Goal: Task Accomplishment & Management: Complete application form

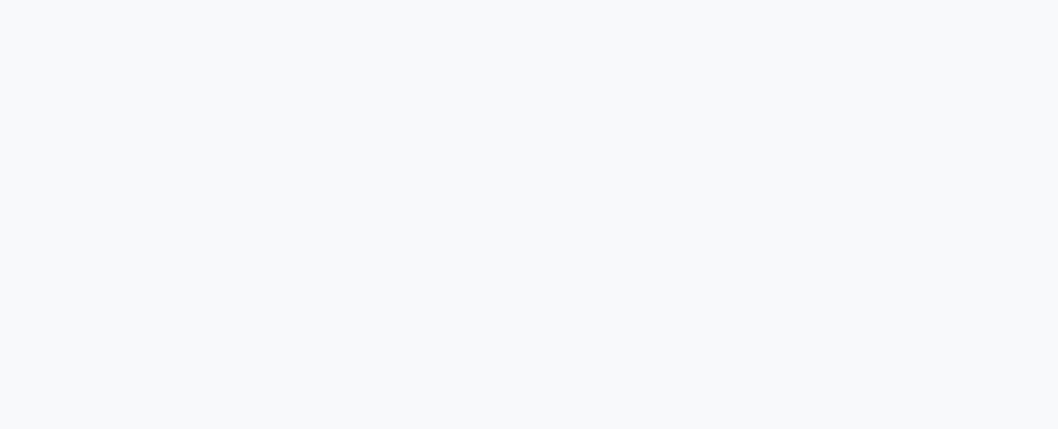
click at [316, 163] on div at bounding box center [529, 214] width 1058 height 429
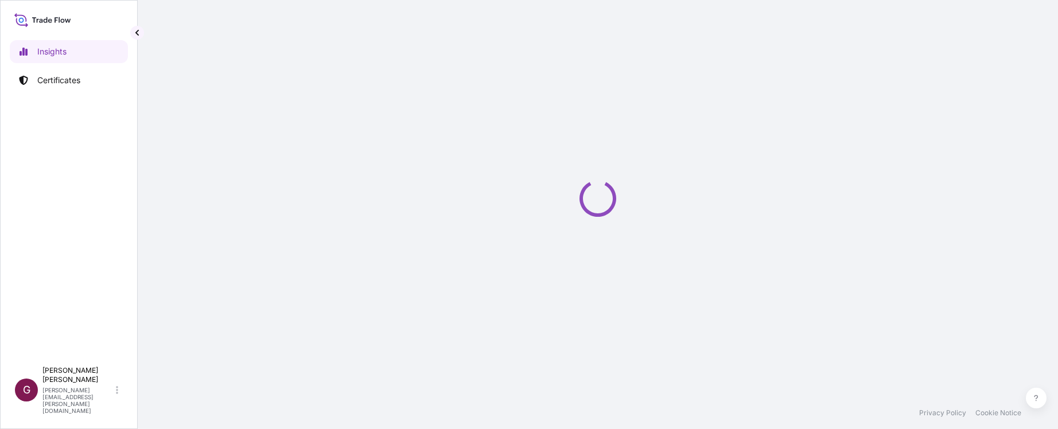
select select "2025"
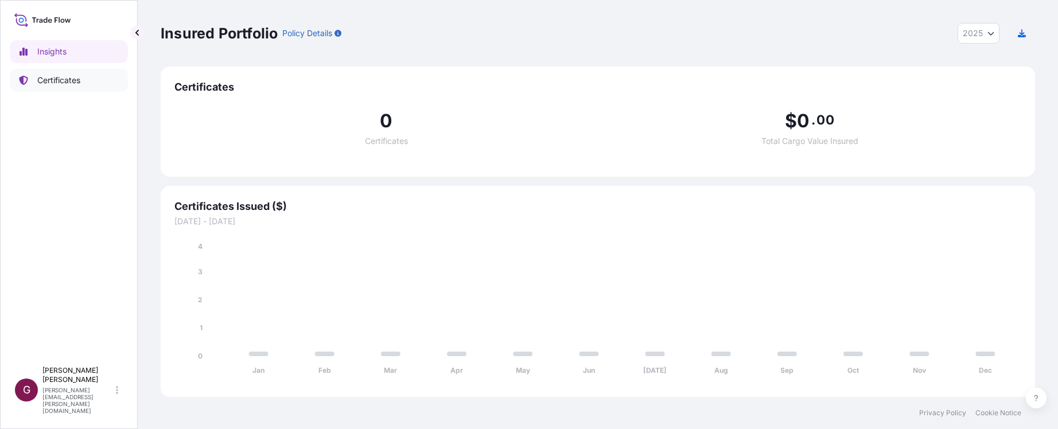
click at [80, 81] on p "Certificates" at bounding box center [58, 80] width 43 height 11
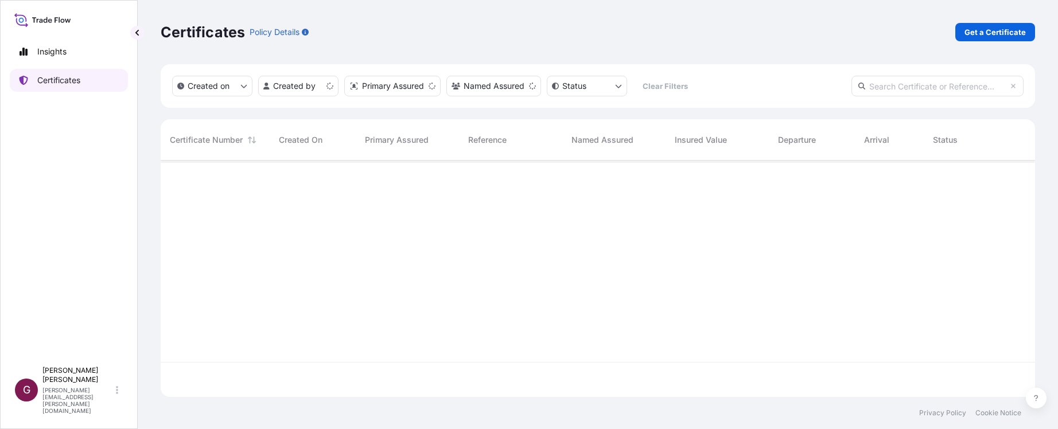
scroll to position [234, 866]
click at [1007, 35] on p "Get a Certificate" at bounding box center [994, 31] width 61 height 11
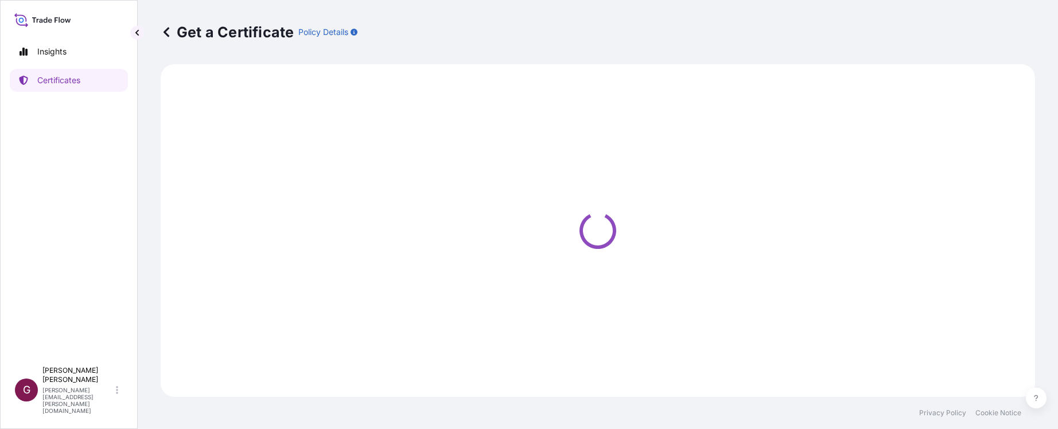
select select "Sea"
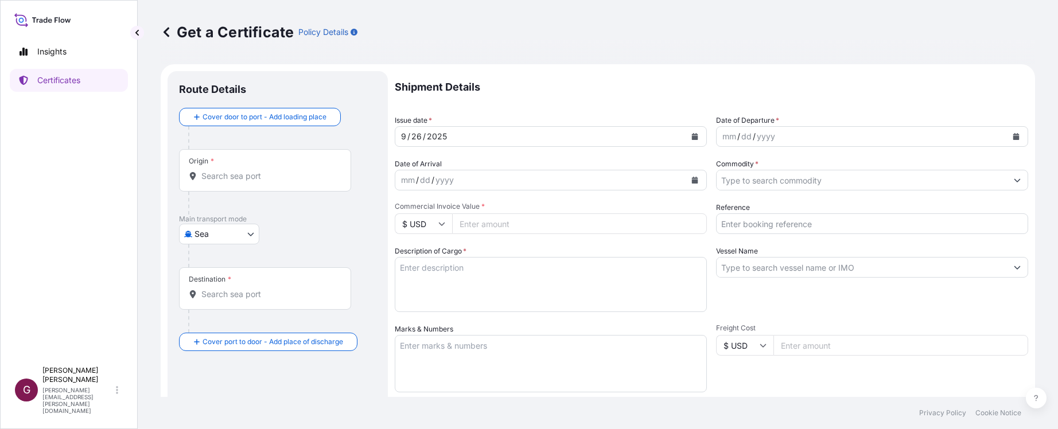
click at [470, 143] on div "[DATE]" at bounding box center [540, 136] width 290 height 21
click at [686, 133] on button "Calendar" at bounding box center [695, 136] width 18 height 18
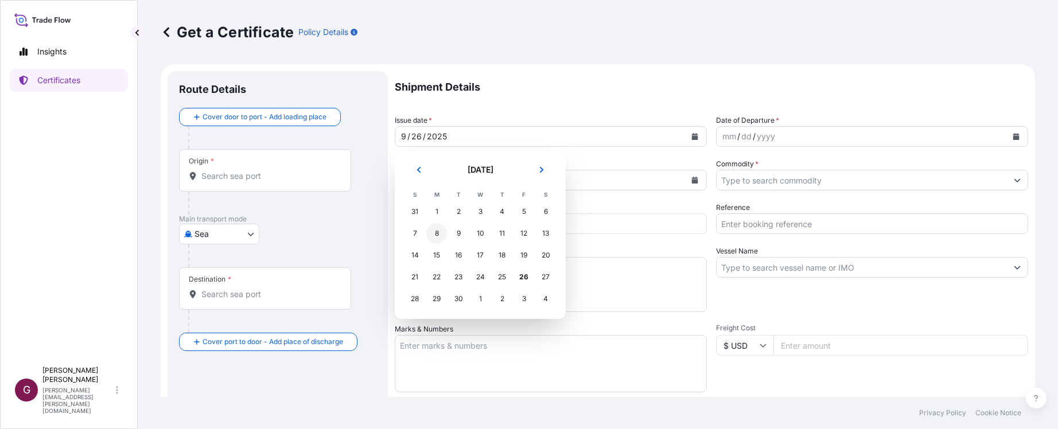
click at [437, 232] on div "8" at bounding box center [436, 233] width 21 height 21
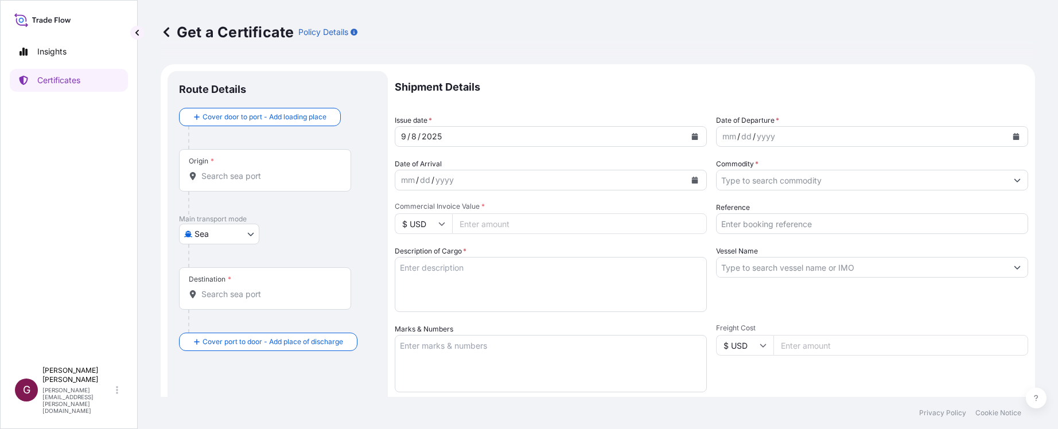
click at [605, 45] on div "Get a Certificate Policy Details" at bounding box center [598, 32] width 874 height 64
click at [1013, 132] on button "Calendar" at bounding box center [1016, 136] width 18 height 18
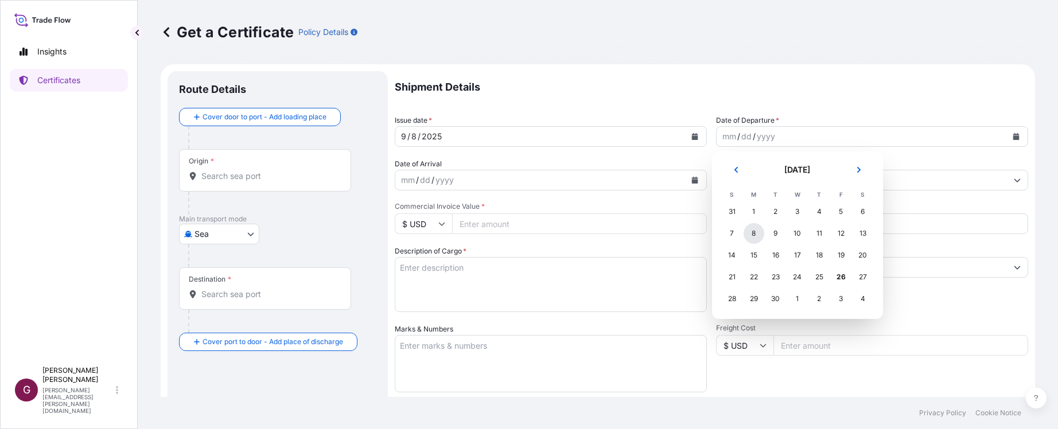
click at [755, 232] on div "8" at bounding box center [754, 233] width 21 height 21
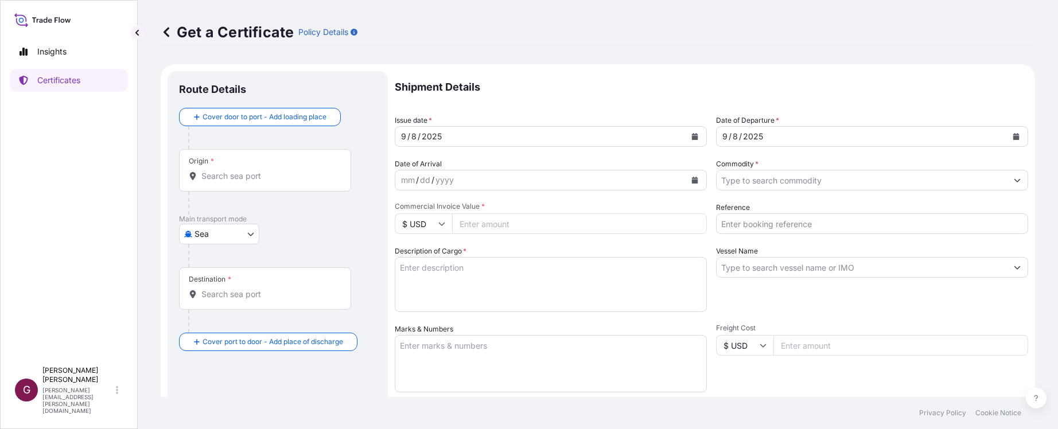
click at [631, 85] on p "Shipment Details" at bounding box center [711, 87] width 633 height 32
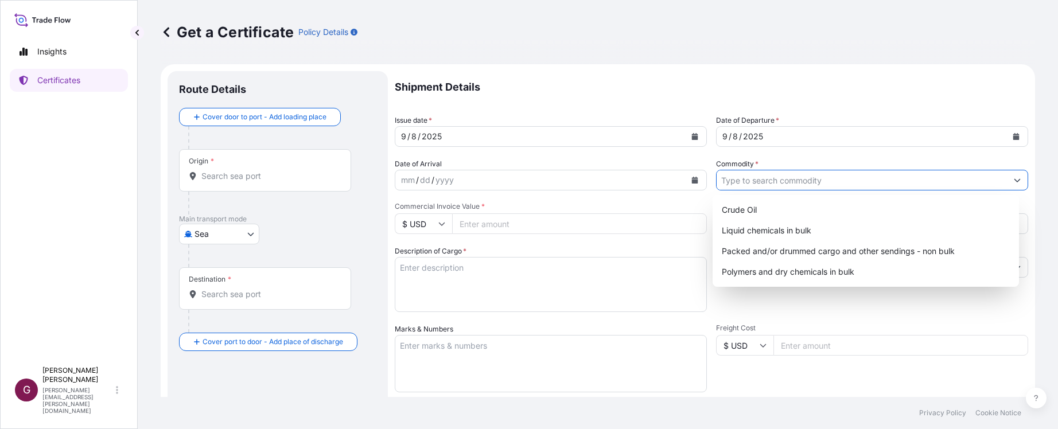
click at [832, 181] on input "Commodity *" at bounding box center [862, 180] width 290 height 21
click at [772, 232] on div "Liquid chemicals in bulk" at bounding box center [866, 230] width 298 height 21
type input "Liquid chemicals in bulk"
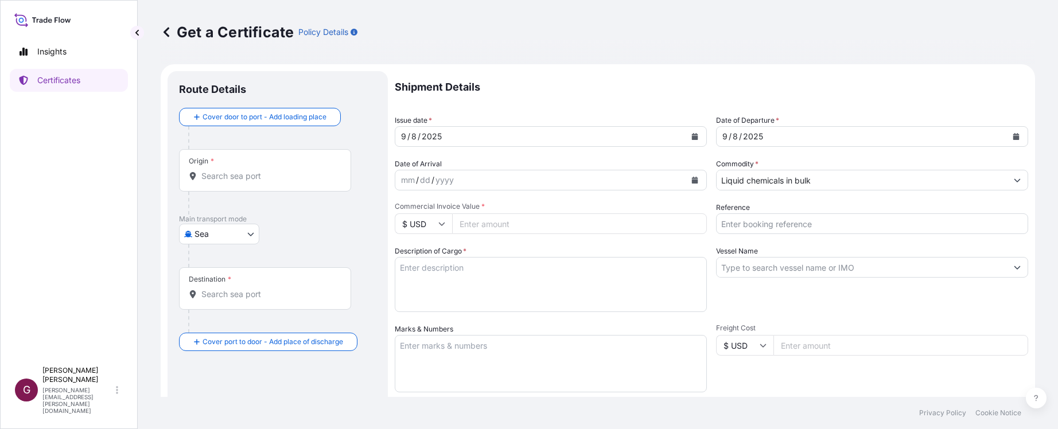
click at [527, 225] on input "Commercial Invoice Value *" at bounding box center [579, 223] width 255 height 21
click at [478, 212] on div "Commercial Invoice Value * $ USD" at bounding box center [551, 218] width 312 height 32
click at [479, 221] on input "Commercial Invoice Value *" at bounding box center [579, 223] width 255 height 21
type input "498525.8"
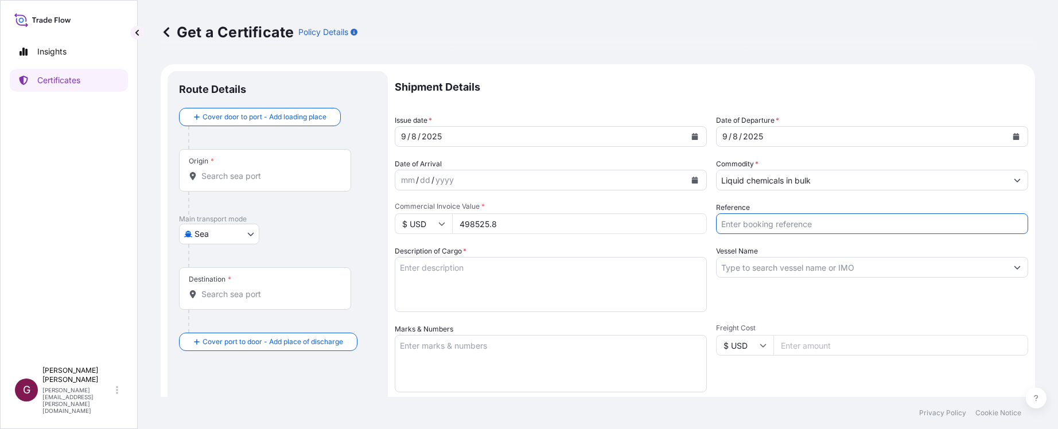
click at [828, 219] on input "Reference" at bounding box center [872, 223] width 312 height 21
click at [816, 417] on footer "Privacy Policy Cookie Notice" at bounding box center [598, 413] width 920 height 32
click at [750, 218] on input "Reference" at bounding box center [872, 223] width 312 height 21
paste input "5013226850"
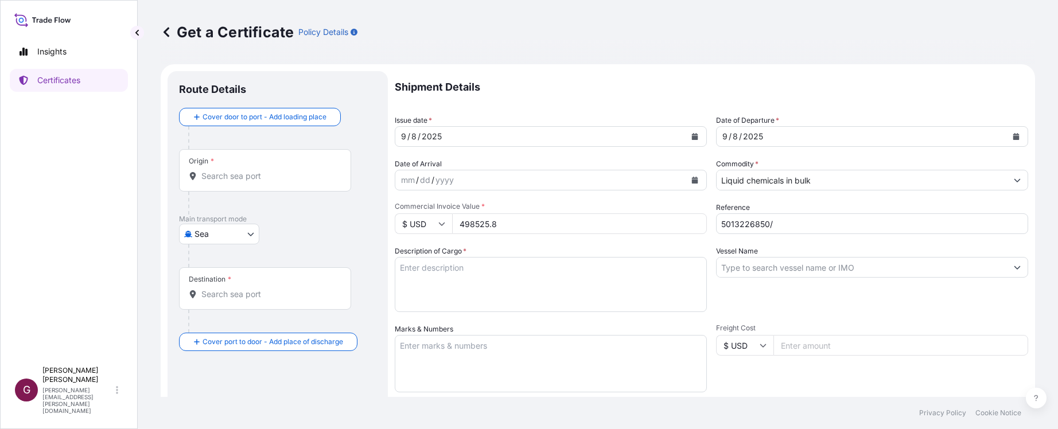
drag, startPoint x: 706, startPoint y: 417, endPoint x: 710, endPoint y: 409, distance: 8.5
click at [706, 417] on footer "Privacy Policy Cookie Notice" at bounding box center [598, 413] width 920 height 32
click at [820, 219] on input "5013226850/" at bounding box center [872, 223] width 312 height 21
paste input "990784578"
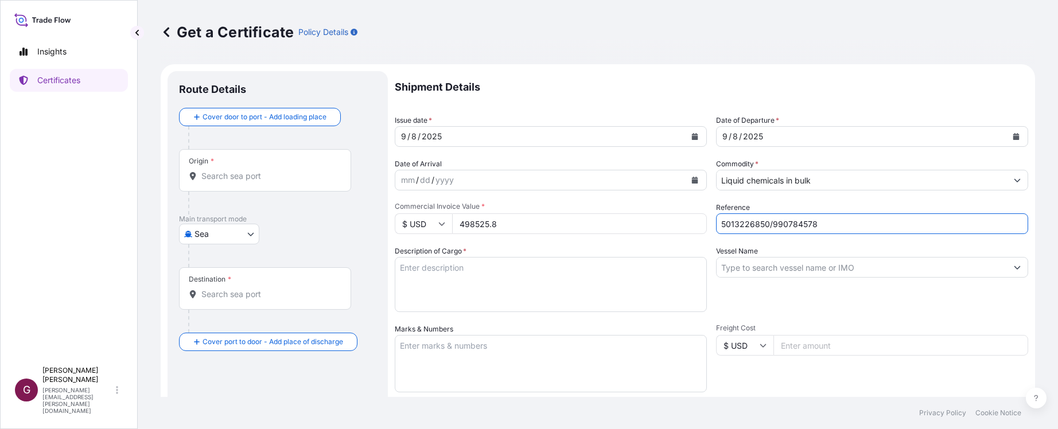
type input "5013226850/990784578"
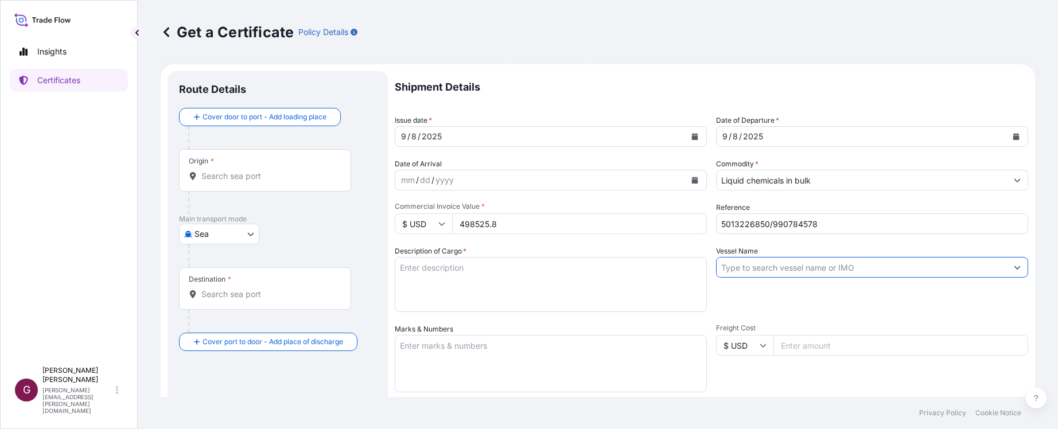
click at [765, 271] on input "Vessel Name" at bounding box center [862, 267] width 290 height 21
click at [1013, 269] on button "Show suggestions" at bounding box center [1017, 267] width 21 height 21
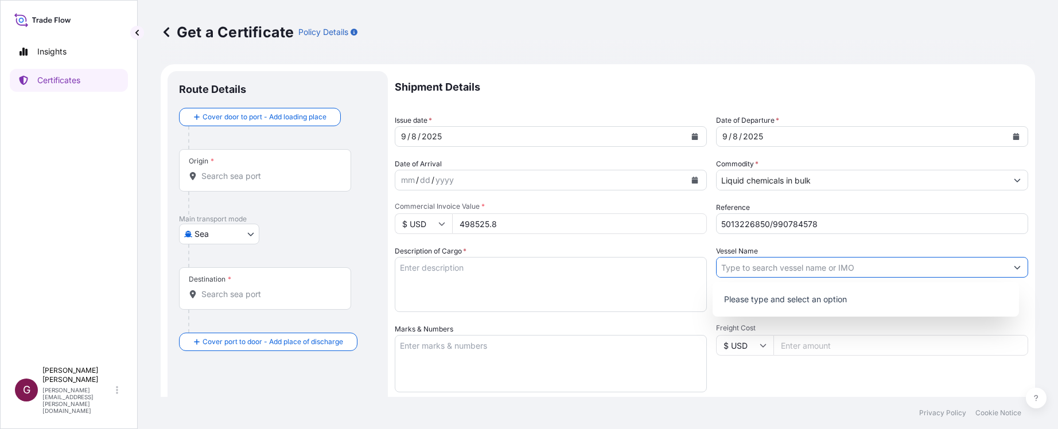
click at [486, 269] on textarea "Description of Cargo *" at bounding box center [551, 284] width 312 height 55
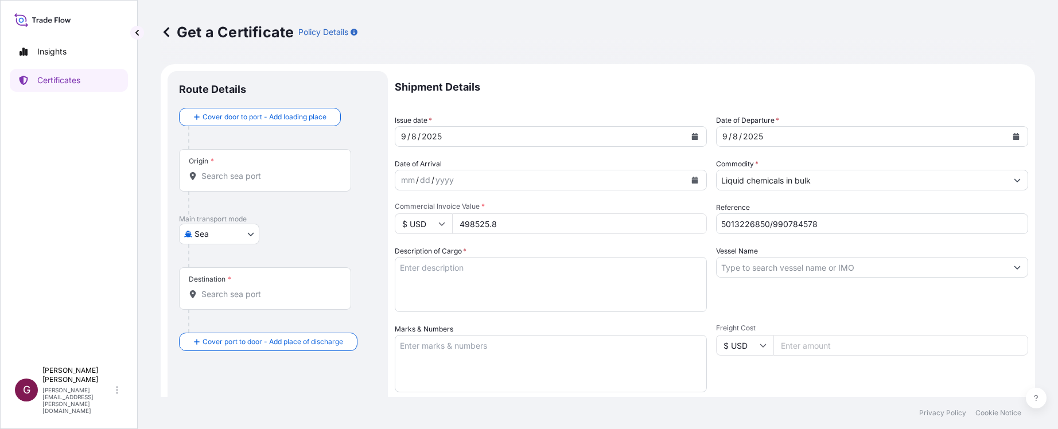
click at [831, 410] on footer "Privacy Policy Cookie Notice" at bounding box center [598, 413] width 920 height 32
click at [507, 264] on textarea "Description of Cargo *" at bounding box center [551, 284] width 312 height 55
paste textarea "NAME OF COMMODITY:MPDIOL GLYCOL,BULK QUANTITY: 524.764MT UNIT PRICE:USD 950.00/…"
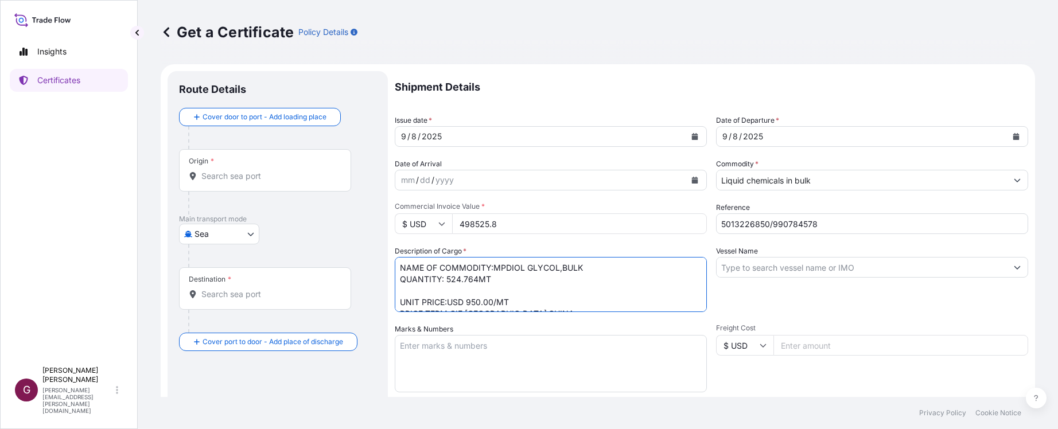
click at [498, 282] on textarea "NAME OF COMMODITY:MPDIOL GLYCOL,BULK QUANTITY: 524.764MT UNIT PRICE:USD 950.00/…" at bounding box center [551, 284] width 312 height 55
click at [498, 292] on textarea "NAME OF COMMODITY:MPDIOL GLYCOL,BULK QUANTITY: 524.764MT UNIT PRICE:USD 950.00/…" at bounding box center [551, 284] width 312 height 55
type textarea "NAME OF COMMODITY:MPDIOL GLYCOL,BULK QUANTITY: 524.764MT PRICE TERM:CIF JIANGYI…"
click at [822, 257] on div at bounding box center [872, 267] width 312 height 21
click at [820, 264] on input "Vessel Name" at bounding box center [862, 267] width 290 height 21
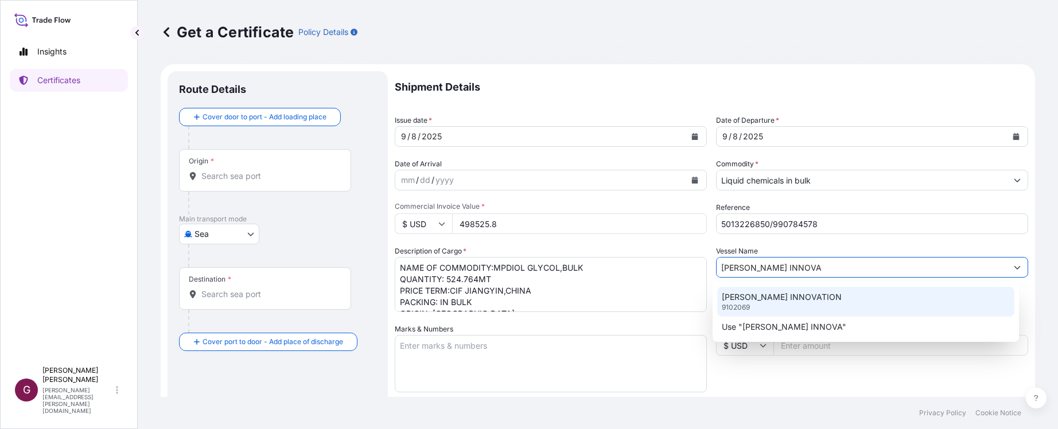
click at [792, 302] on p "[PERSON_NAME] INNOVATION" at bounding box center [782, 296] width 120 height 11
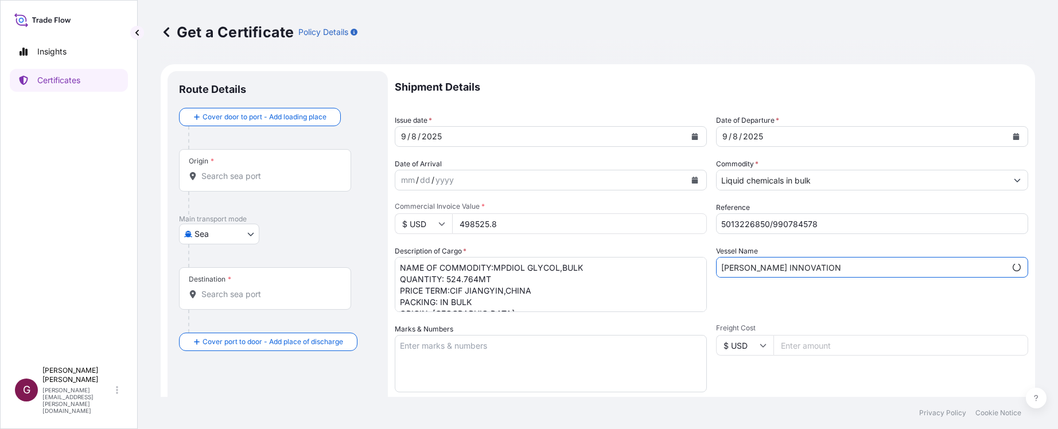
type input "[PERSON_NAME] INNOVATION"
click at [735, 313] on div "Shipment Details Issue date * [DATE] Date of Departure * [DATE] Date of Arrival…" at bounding box center [711, 344] width 633 height 547
click at [739, 313] on div "Shipment Details Issue date * [DATE] Date of Departure * [DATE] Date of Arrival…" at bounding box center [711, 344] width 633 height 547
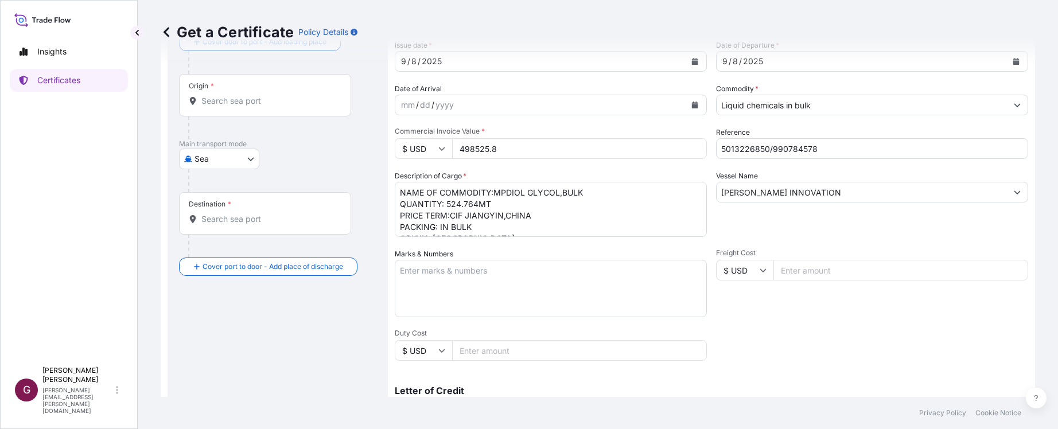
scroll to position [260, 0]
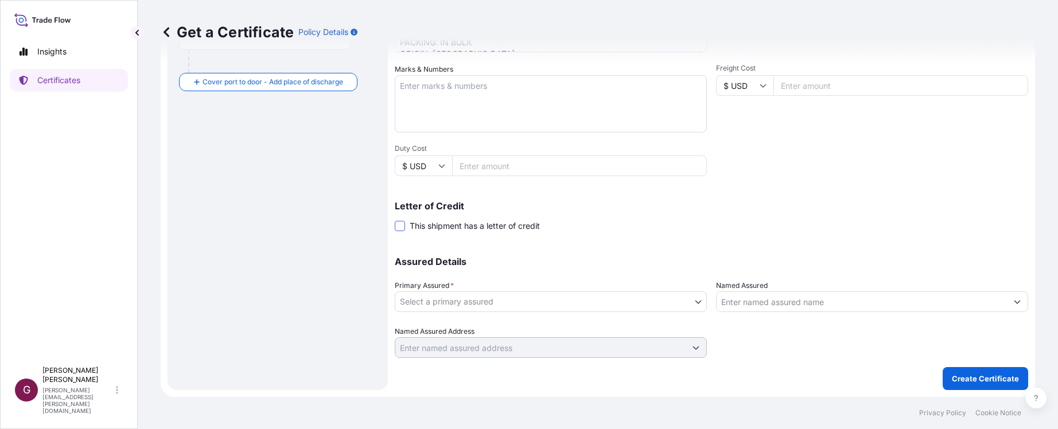
click at [402, 226] on span at bounding box center [400, 226] width 10 height 10
click at [395, 220] on input "This shipment has a letter of credit" at bounding box center [395, 220] width 0 height 0
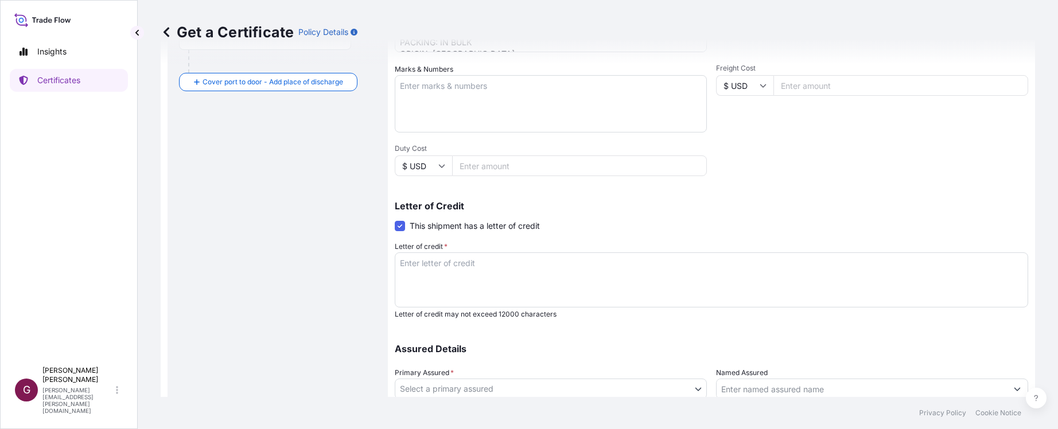
click at [597, 416] on footer "Privacy Policy Cookie Notice" at bounding box center [598, 413] width 920 height 32
click at [455, 270] on textarea "Letter of credit *" at bounding box center [711, 279] width 633 height 55
paste textarea "LC NUMBER: LC0713925001303"
paste textarea "110% OF THE INVOICE VALUE, SHOWING CLAIMS PAYABLE AT DESTINATION IN CURRENCY OF…"
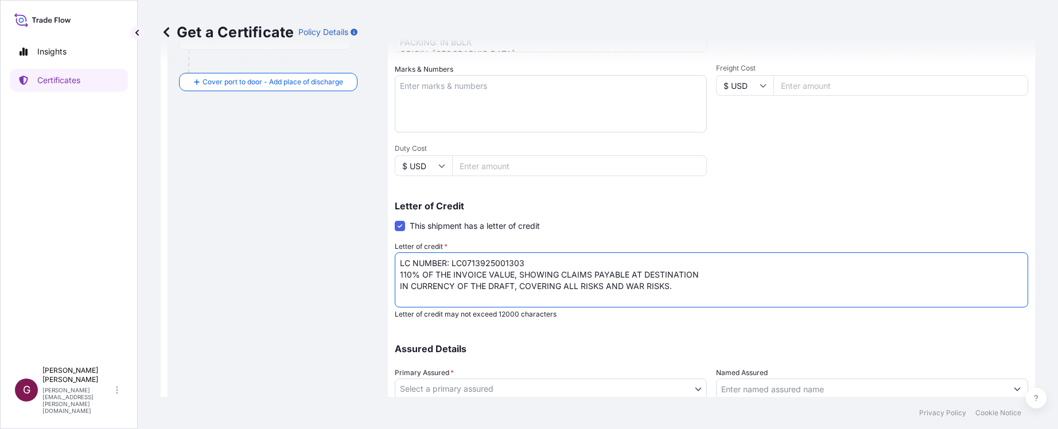
click at [467, 274] on textarea "LC NUMBER: LC0713925001303 110% OF THE INVOICE VALUE, SHOWING CLAIMS PAYABLE AT…" at bounding box center [711, 279] width 633 height 55
click at [756, 275] on textarea "LC NUMBER: LC0713925001303 FOR 110% OF THE INVOICE VALUE, SHOWING CLAIMS PAYABL…" at bounding box center [711, 279] width 633 height 55
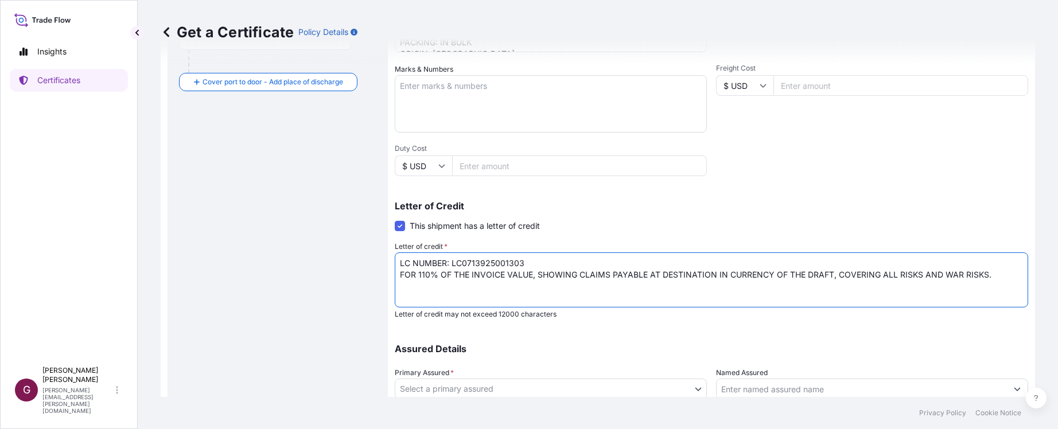
type textarea "LC NUMBER: LC0713925001303 FOR 110% OF THE INVOICE VALUE, SHOWING CLAIMS PAYABL…"
click at [706, 217] on div "Letter of Credit This shipment has a letter of credit Letter of credit * LC NUM…" at bounding box center [711, 260] width 633 height 118
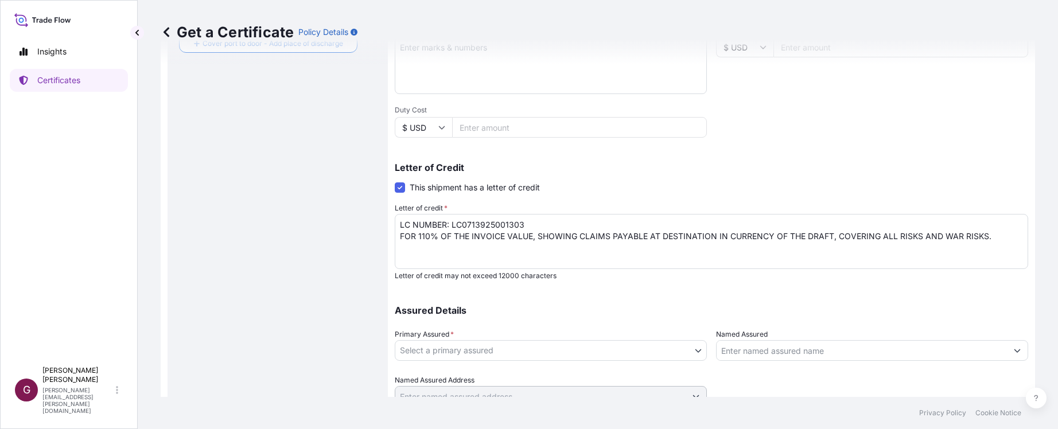
scroll to position [347, 0]
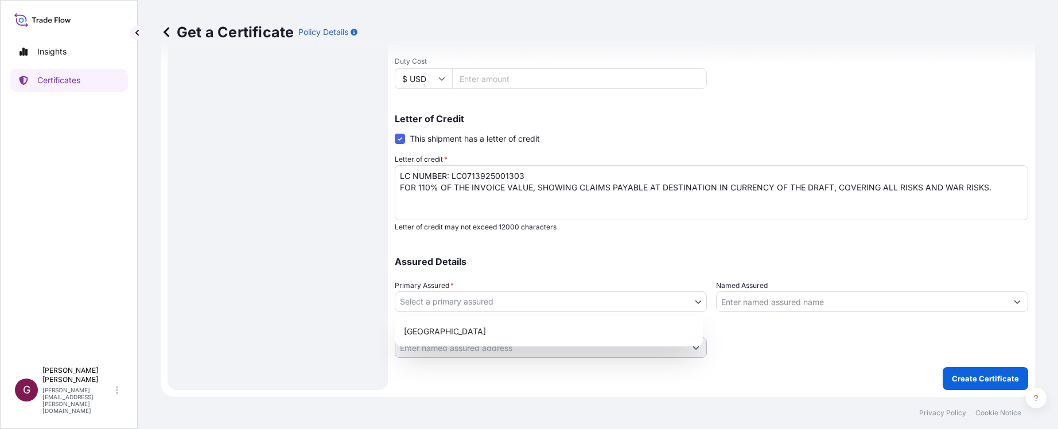
click at [691, 299] on body "Insights Certificates G [PERSON_NAME] [PERSON_NAME][EMAIL_ADDRESS][PERSON_NAME]…" at bounding box center [529, 214] width 1058 height 429
click at [555, 334] on div "[GEOGRAPHIC_DATA]" at bounding box center [548, 331] width 299 height 21
select select "32020"
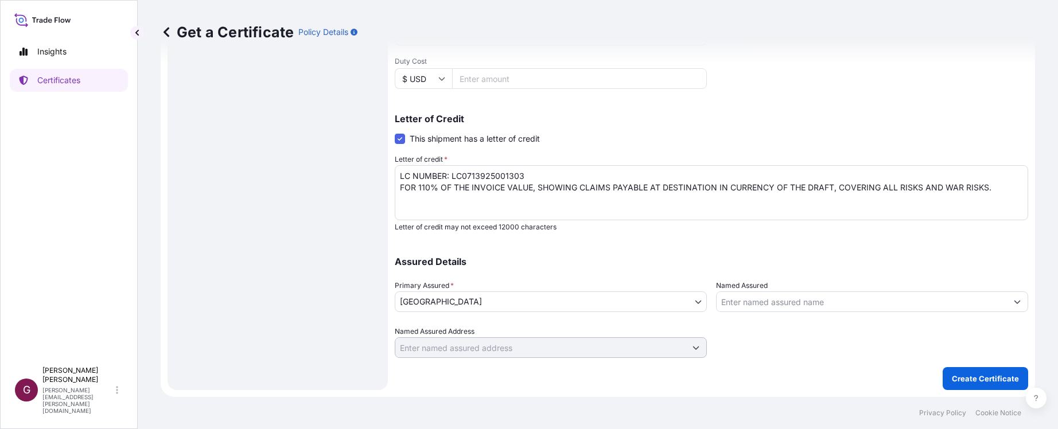
click at [793, 261] on p "Assured Details" at bounding box center [711, 261] width 633 height 9
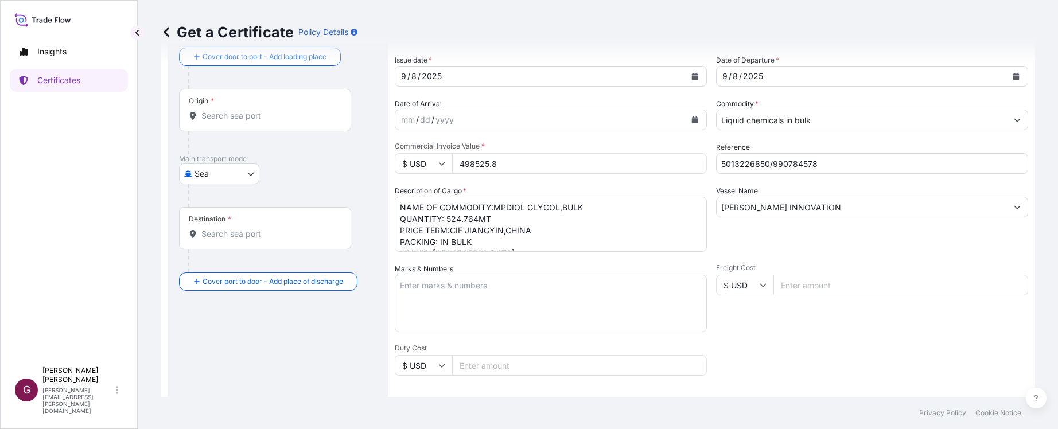
scroll to position [0, 0]
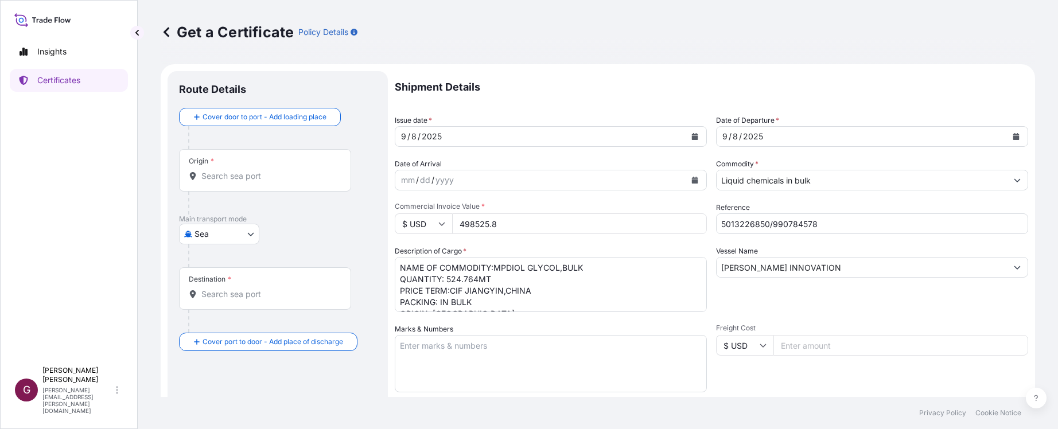
click at [254, 182] on div "Origin *" at bounding box center [265, 170] width 172 height 42
click at [254, 182] on input "Origin *" at bounding box center [268, 175] width 135 height 11
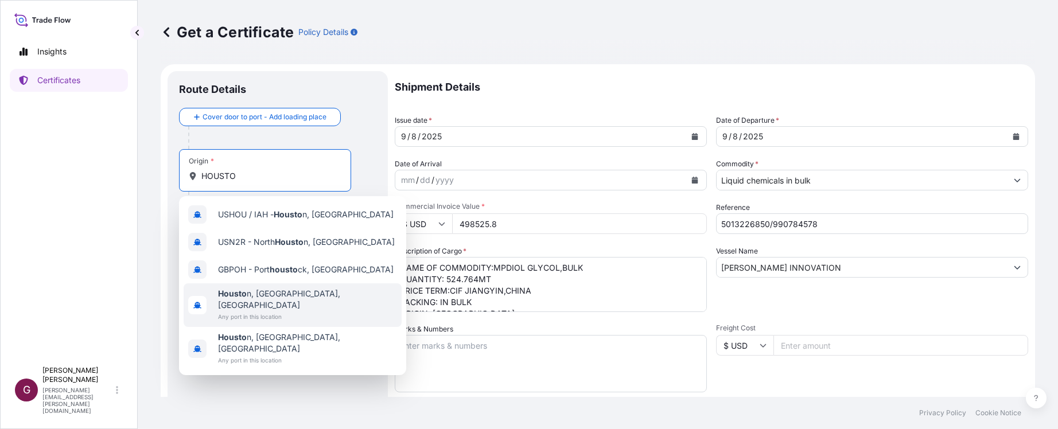
click at [240, 297] on b "Housto" at bounding box center [232, 294] width 29 height 10
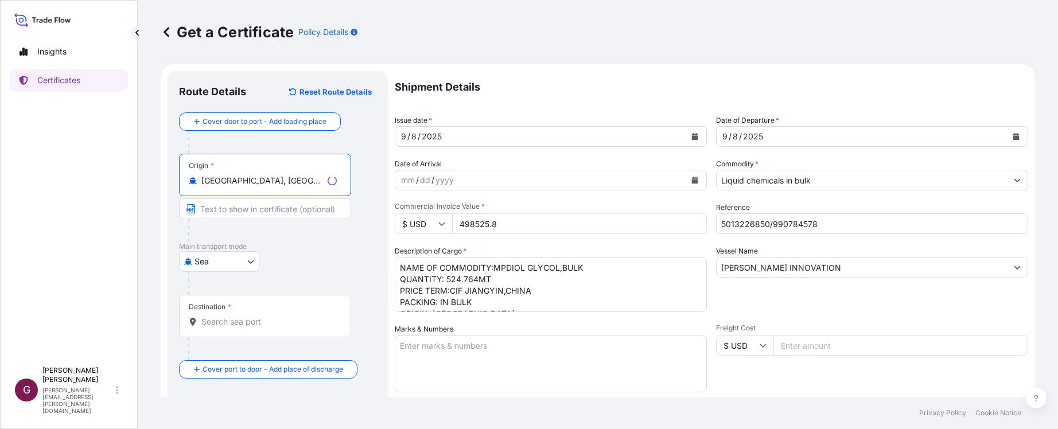
type input "[GEOGRAPHIC_DATA], [GEOGRAPHIC_DATA], [GEOGRAPHIC_DATA]"
click at [238, 314] on div "Destination *" at bounding box center [265, 316] width 172 height 42
click at [238, 316] on input "Destination *" at bounding box center [268, 321] width 135 height 11
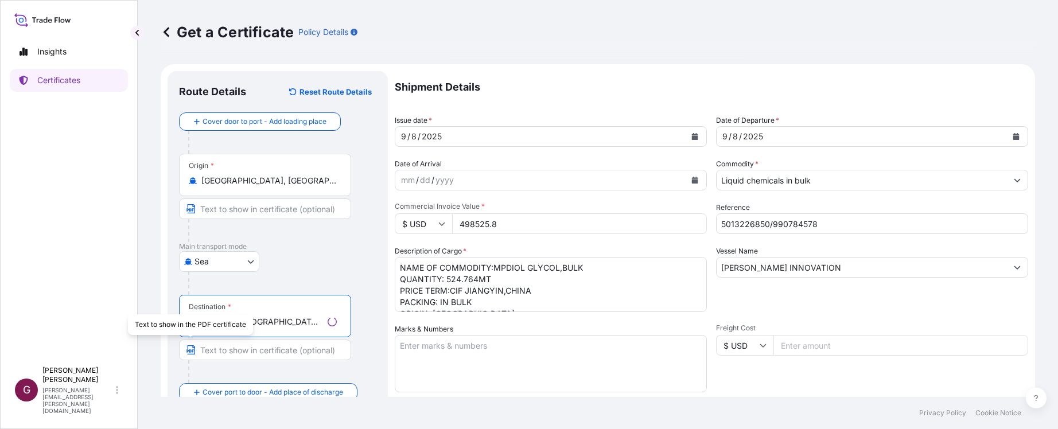
type input "CNJGY - [GEOGRAPHIC_DATA], [GEOGRAPHIC_DATA]"
click at [114, 328] on div "Insights Certificates" at bounding box center [69, 195] width 118 height 331
drag, startPoint x: 656, startPoint y: 76, endPoint x: 595, endPoint y: 83, distance: 61.8
click at [654, 79] on p "Shipment Details" at bounding box center [711, 87] width 633 height 32
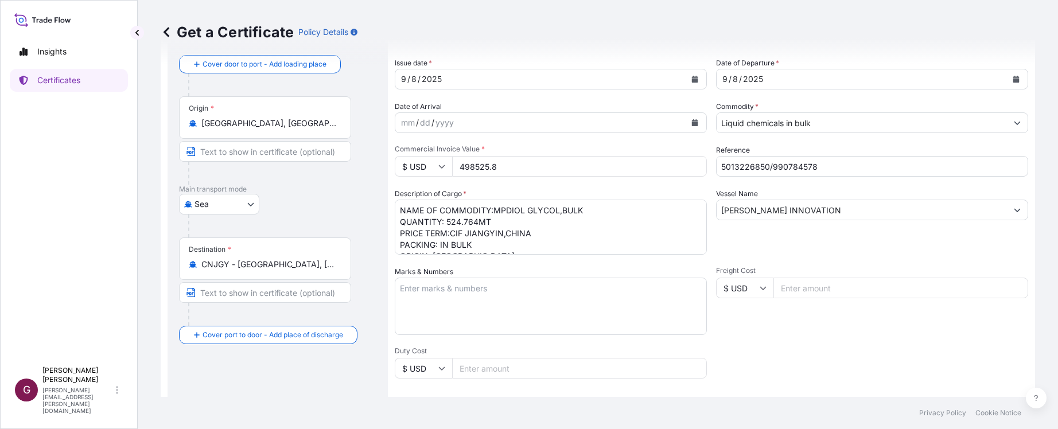
click at [773, 261] on div "Shipment Details Issue date * [DATE] Date of Departure * [DATE] Date of Arrival…" at bounding box center [711, 331] width 633 height 634
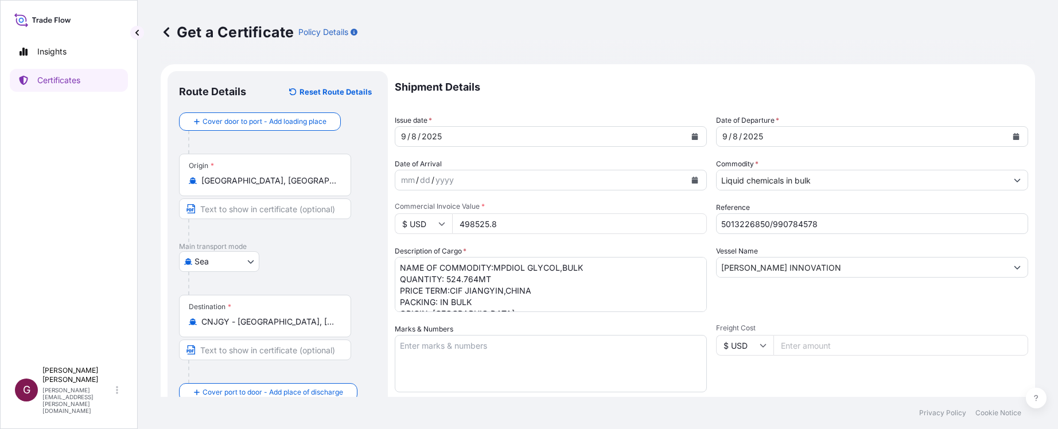
click at [725, 305] on div "Vessel Name [PERSON_NAME] INNOVATION" at bounding box center [872, 279] width 312 height 67
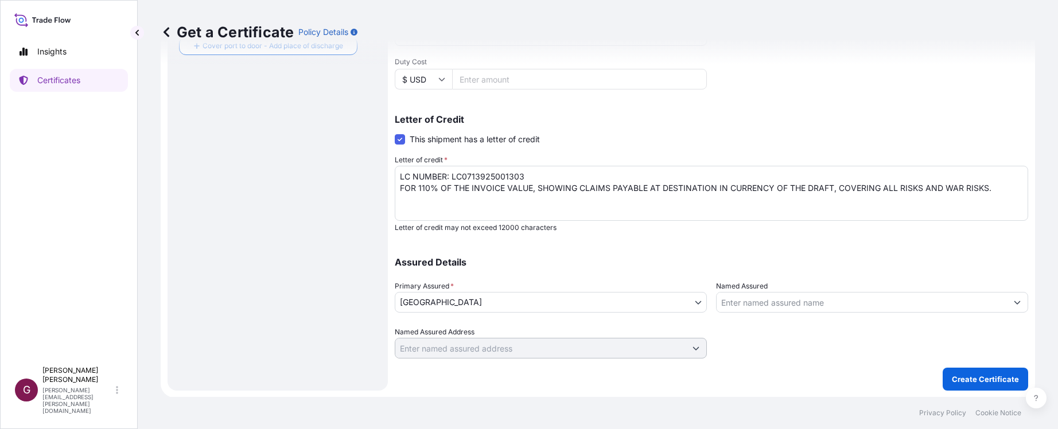
scroll to position [347, 0]
click at [986, 382] on p "Create Certificate" at bounding box center [985, 378] width 67 height 11
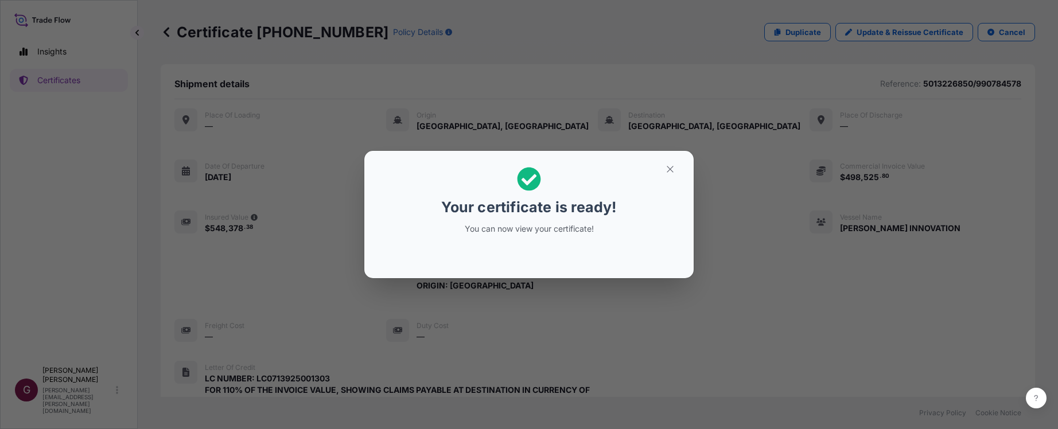
click at [663, 333] on div "Your certificate is ready! You can now view your certificate!" at bounding box center [529, 214] width 1058 height 429
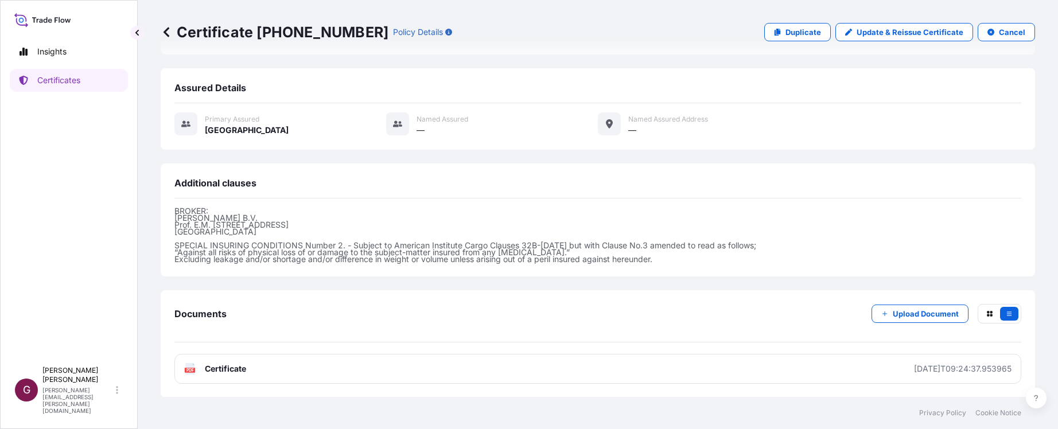
scroll to position [367, 0]
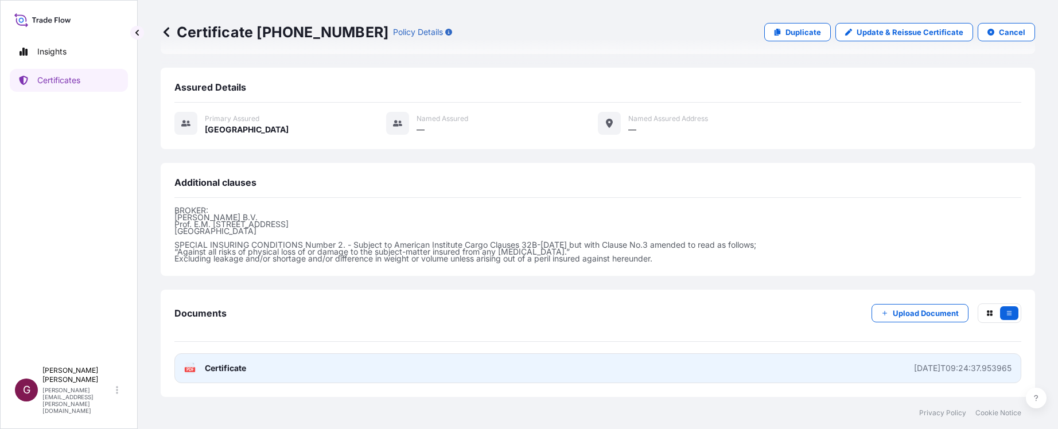
click at [646, 368] on link "PDF Certificate [DATE]T09:24:37.953965" at bounding box center [597, 368] width 847 height 30
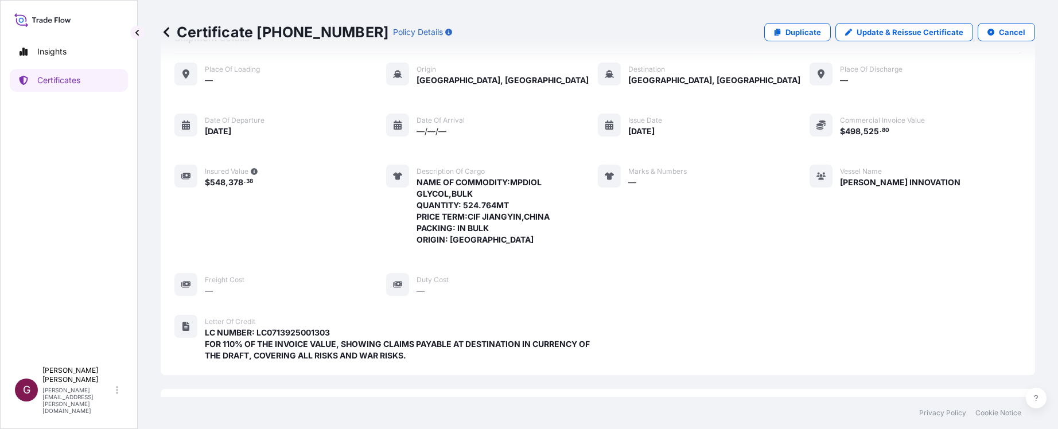
scroll to position [23, 0]
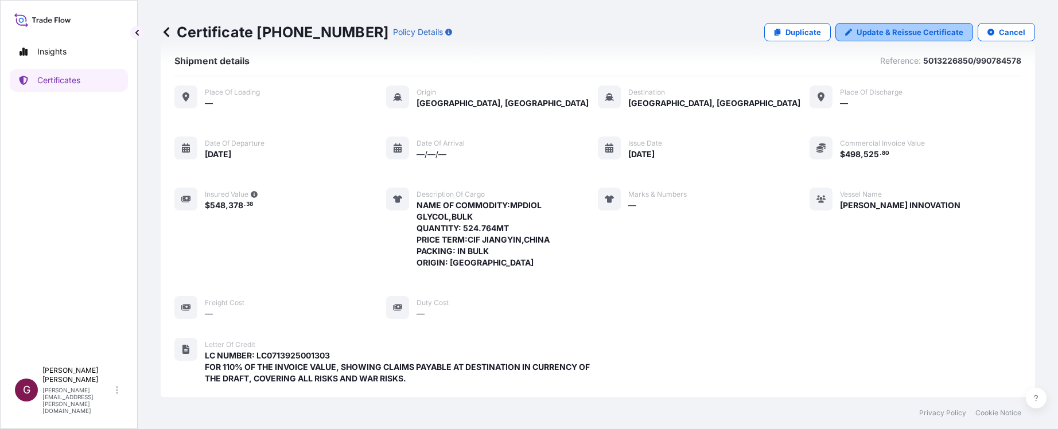
click at [901, 37] on p "Update & Reissue Certificate" at bounding box center [910, 31] width 107 height 11
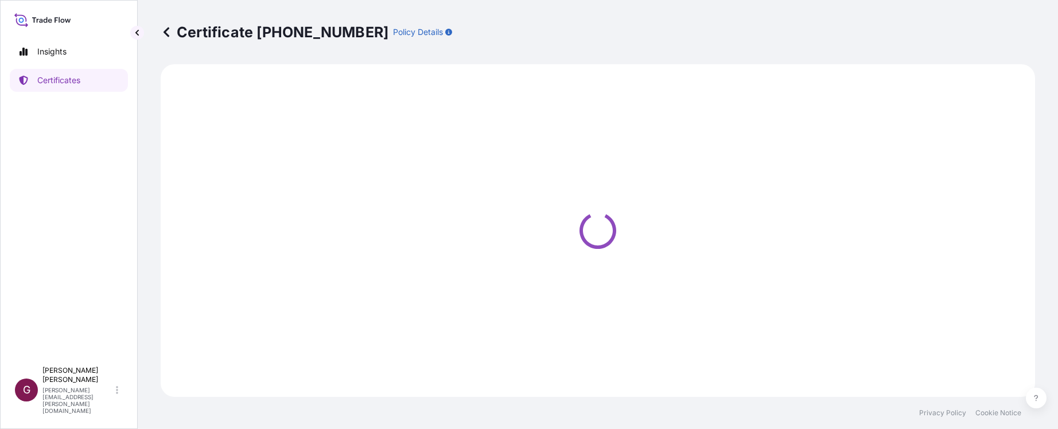
select select "Sea"
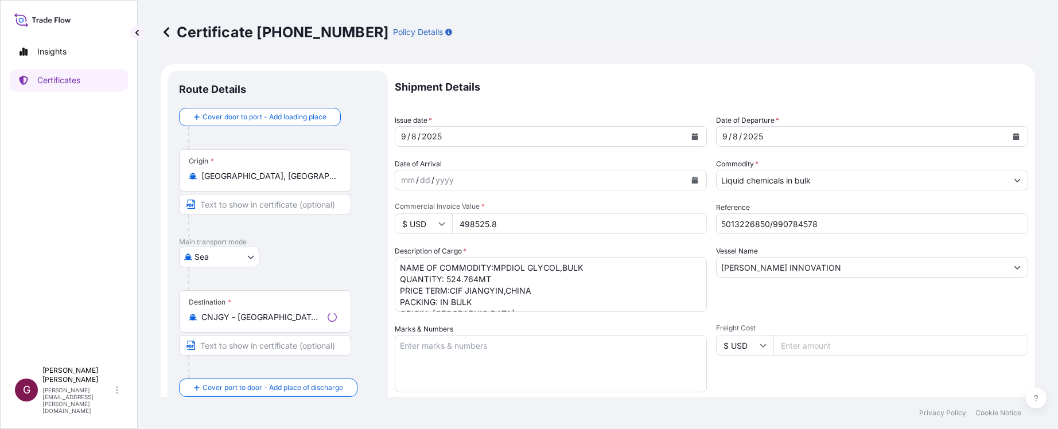
select select "32020"
click at [528, 270] on textarea "NAME OF COMMODITY:MPDIOL GLYCOL,BULK QUANTITY: 524.764MT PRICE TERM:CIF JIANGYI…" at bounding box center [551, 284] width 312 height 55
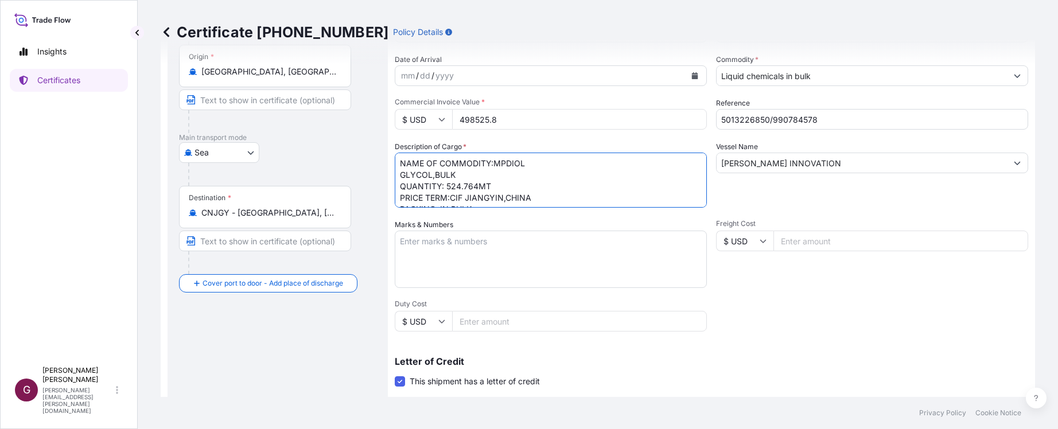
scroll to position [347, 0]
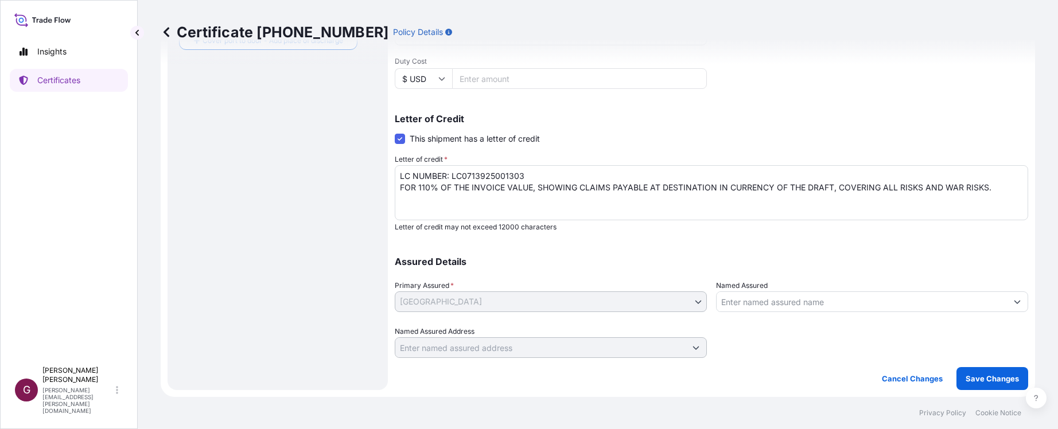
type textarea "NAME OF COMMODITY:MPDIOL GLYCOL,BULK QUANTITY: 524.764MT PRICE TERM:CIF JIANGYI…"
click at [1003, 383] on p "Save Changes" at bounding box center [992, 378] width 53 height 11
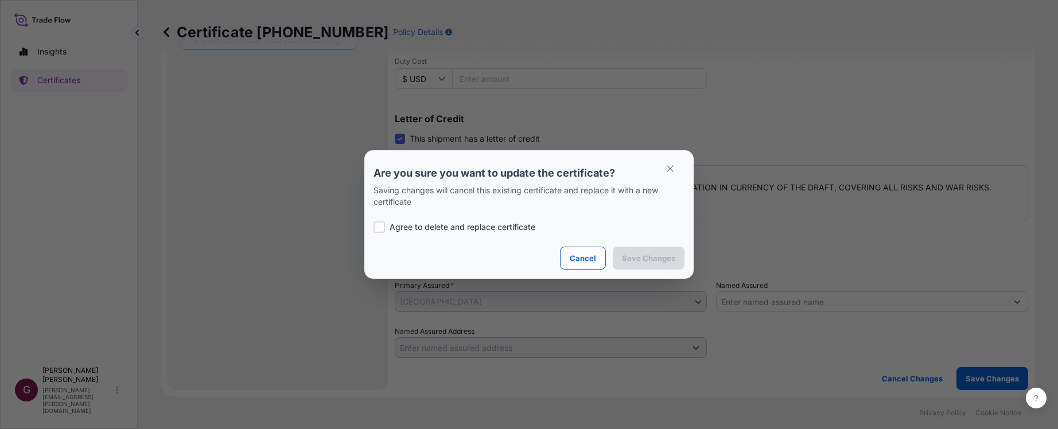
click at [378, 225] on div at bounding box center [379, 226] width 11 height 11
checkbox input "true"
click at [663, 259] on p "Save Changes" at bounding box center [648, 257] width 53 height 11
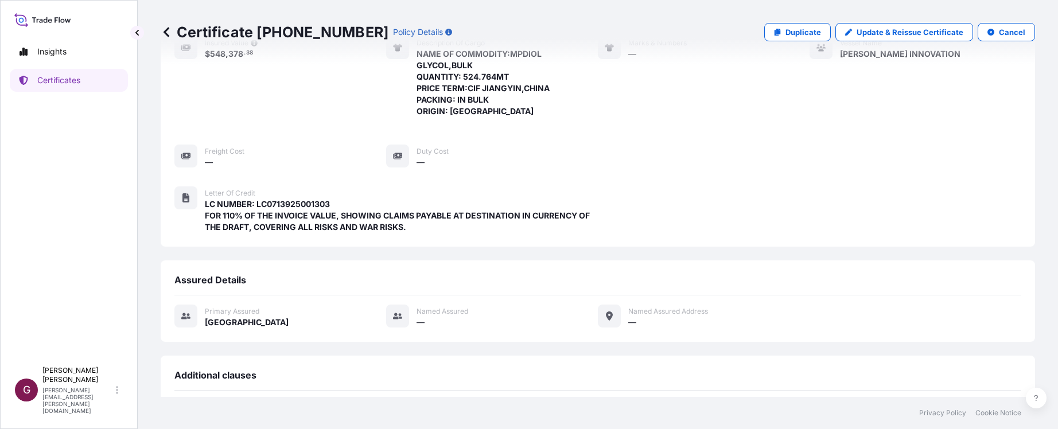
scroll to position [367, 0]
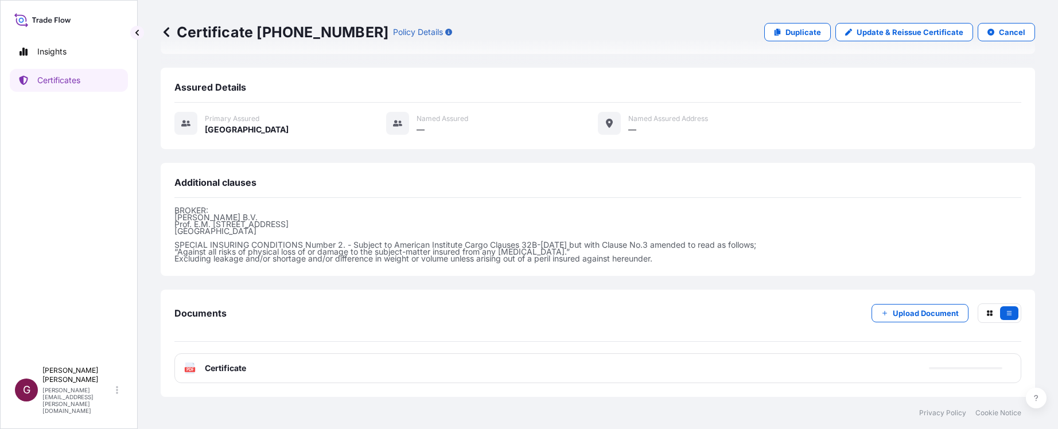
click at [374, 369] on div "PDF Certificate" at bounding box center [597, 368] width 847 height 30
click at [373, 368] on link "PDF Certificate [DATE]T09:25:56.248734" at bounding box center [597, 368] width 847 height 30
